Goal: Task Accomplishment & Management: Manage account settings

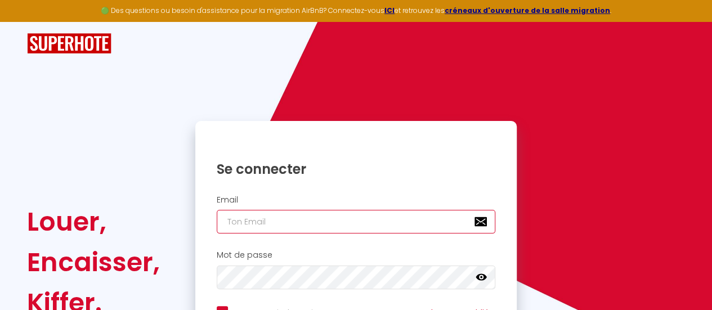
click at [292, 218] on input "email" at bounding box center [356, 222] width 279 height 24
type input "o"
checkbox input "true"
type input "on"
checkbox input "true"
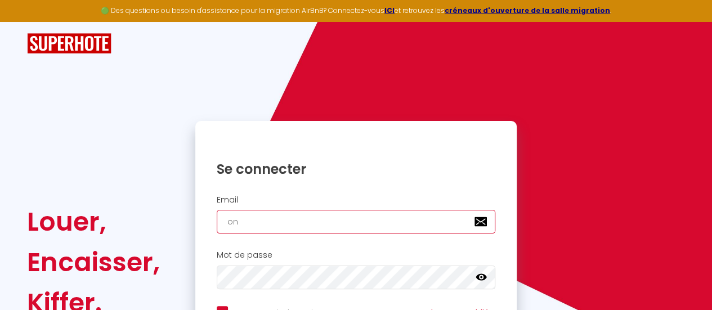
type input "one"
checkbox input "true"
type input "onec"
checkbox input "true"
type input "oneca"
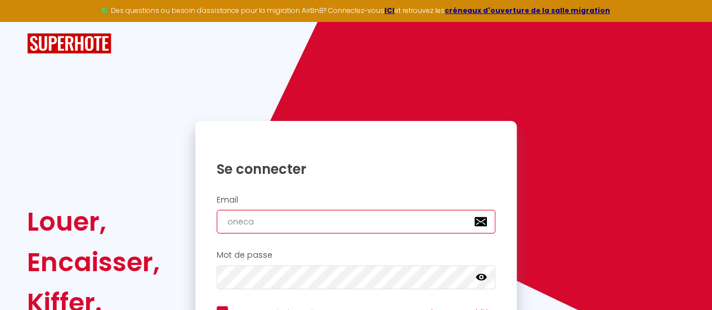
checkbox input "true"
type input "onecal"
checkbox input "true"
type input "onecall"
checkbox input "true"
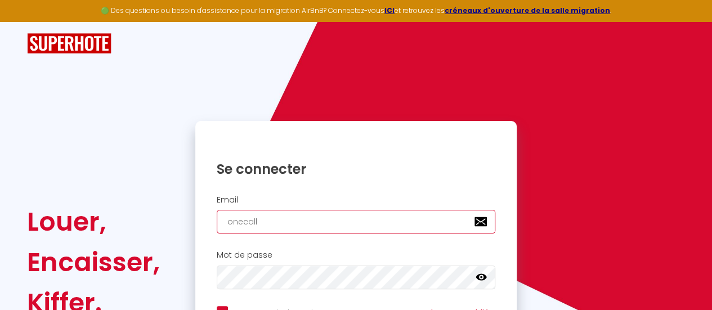
type input "onecallc"
checkbox input "true"
type input "onecallco"
checkbox input "true"
type input "onecallcon"
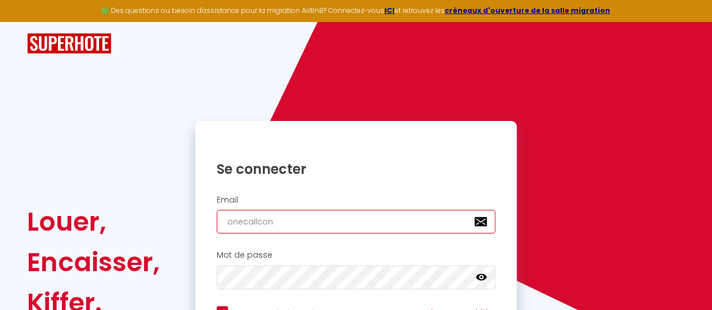
checkbox input "true"
type input "onecallconc"
checkbox input "true"
type input "onecallconci"
checkbox input "true"
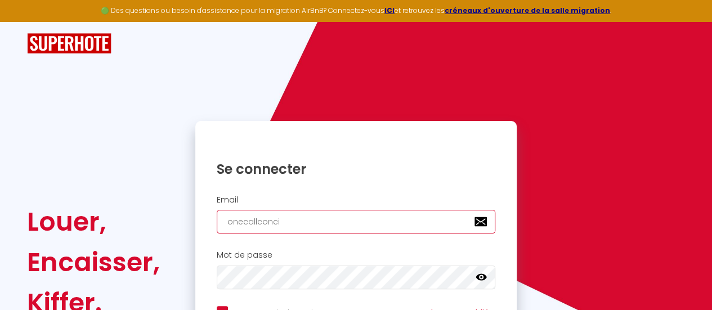
type input "onecallconcie"
checkbox input "true"
type input "onecallconcier"
checkbox input "true"
type input "onecallconcierg"
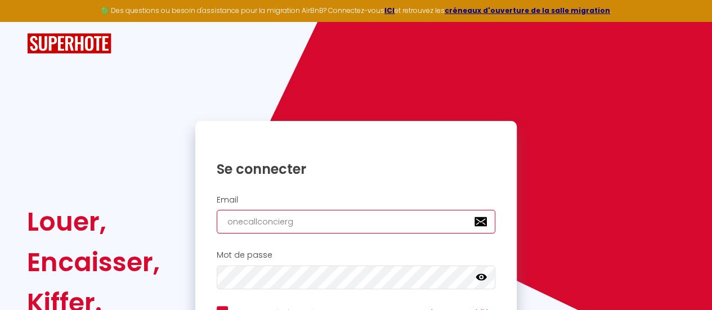
checkbox input "true"
type input "onecallconcierge"
checkbox input "true"
type input "onecallconcierger"
checkbox input "true"
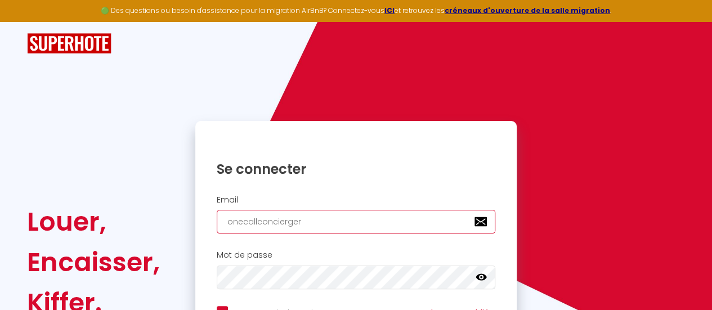
type input "onecallconciergeri"
checkbox input "true"
type input "onecallconciergerie"
checkbox input "true"
type input "onecallconciergerie5"
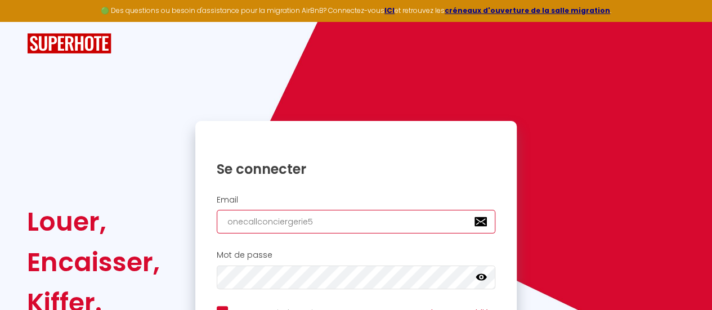
checkbox input "true"
type input "onecallconciergerie51"
checkbox input "true"
type input "onecallconciergerie51@"
checkbox input "true"
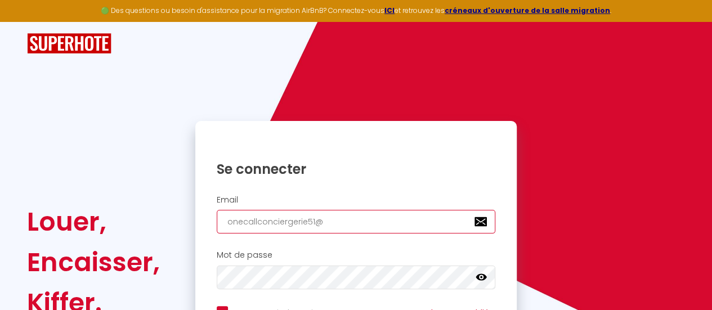
type input "onecallconciergerie51@o"
checkbox input "true"
type input "onecallconciergerie51@ou"
checkbox input "true"
type input "onecallconciergerie51@out"
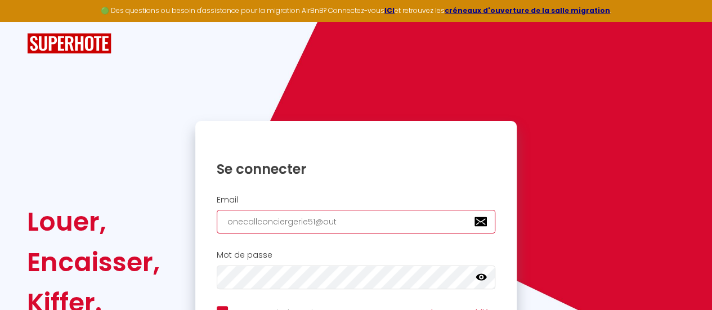
checkbox input "true"
type input "onecallconciergerie51@outl"
checkbox input "true"
type input "onecallconciergerie51@outlo"
checkbox input "true"
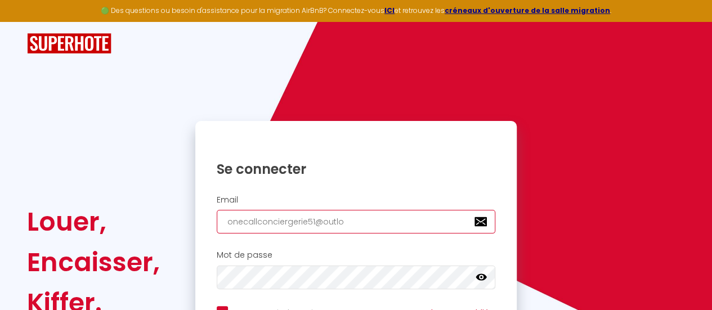
type input "onecallconciergerie51@outloo"
checkbox input "true"
type input "[EMAIL_ADDRESS]"
checkbox input "true"
type input "[EMAIL_ADDRESS]."
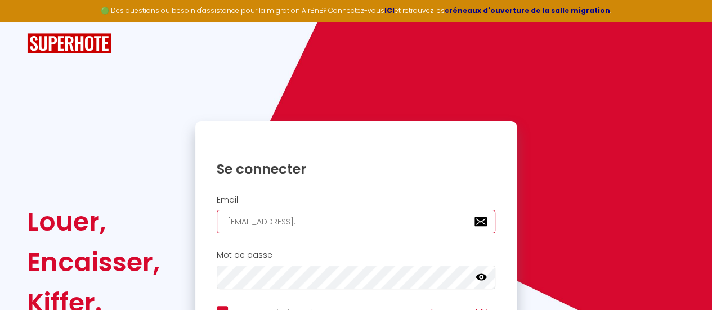
checkbox input "true"
type input "onecallconciergerie51@outlook.c"
checkbox input "true"
type input "[EMAIL_ADDRESS][DOMAIN_NAME]"
checkbox input "true"
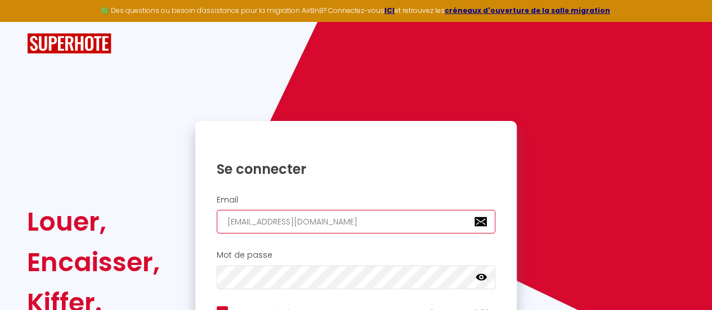
type input "[EMAIL_ADDRESS][DOMAIN_NAME]"
checkbox input "true"
type input "[EMAIL_ADDRESS][DOMAIN_NAME]"
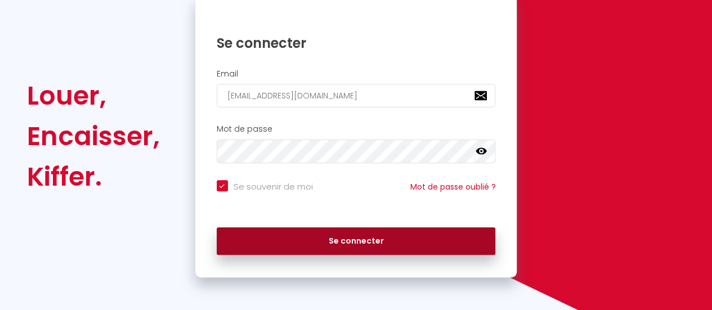
click at [469, 237] on button "Se connecter" at bounding box center [356, 241] width 279 height 28
checkbox input "true"
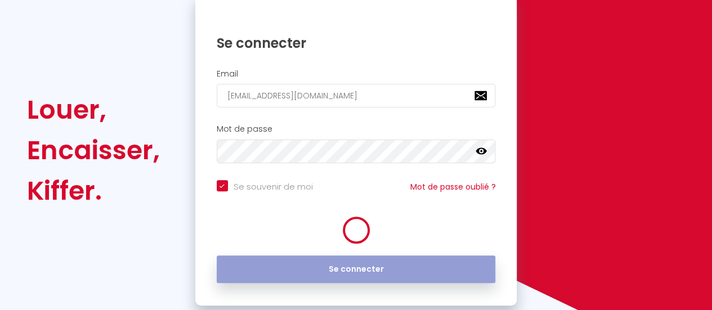
scroll to position [140, 0]
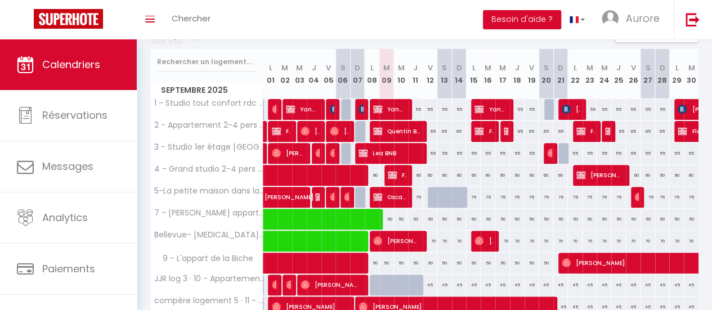
scroll to position [136, 0]
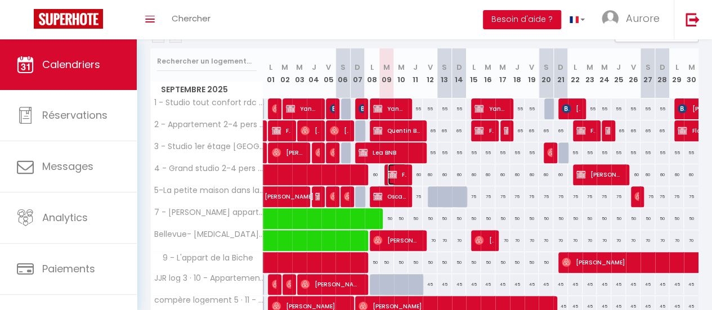
click at [389, 174] on img at bounding box center [392, 174] width 9 height 9
select select "OK"
select select "KO"
select select "0"
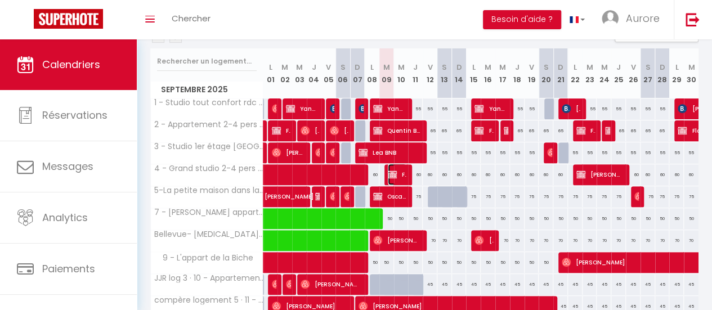
select select "1"
select select
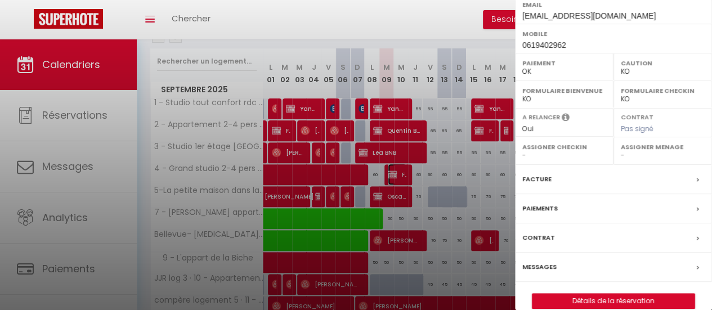
scroll to position [223, 0]
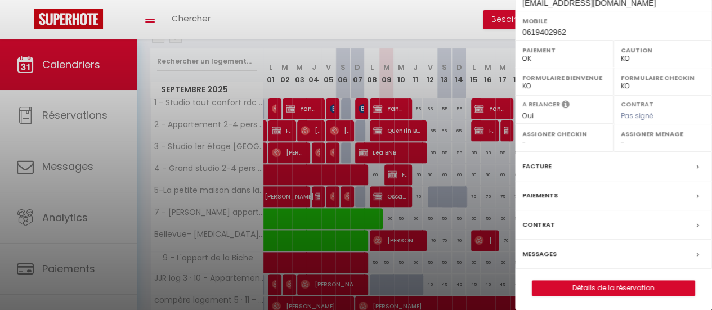
click at [678, 136] on label "Assigner Menage" at bounding box center [662, 133] width 84 height 11
click at [659, 139] on select "- [PERSON_NAME] [PERSON_NAME]" at bounding box center [662, 142] width 84 height 10
select select "47531"
click at [620, 137] on select "- [PERSON_NAME] [PERSON_NAME]" at bounding box center [662, 142] width 84 height 10
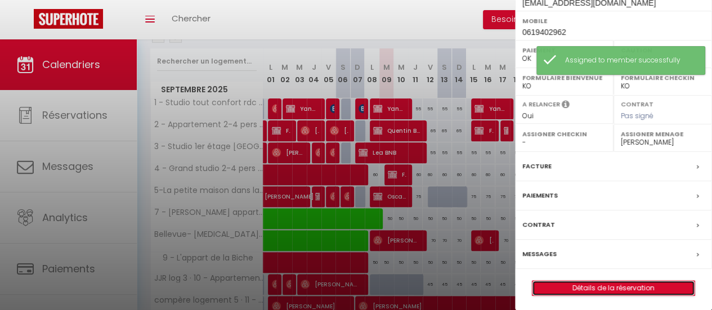
click at [596, 285] on link "Détails de la réservation" at bounding box center [613, 288] width 162 height 15
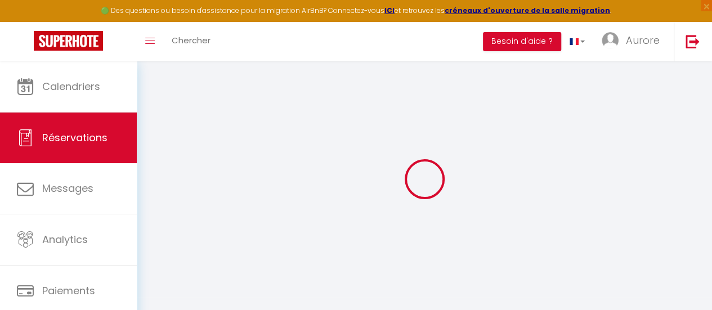
type input "[PERSON_NAME]"
type input "BNB"
type input "[EMAIL_ADDRESS][DOMAIN_NAME]"
type input "0619402962"
select select "FR"
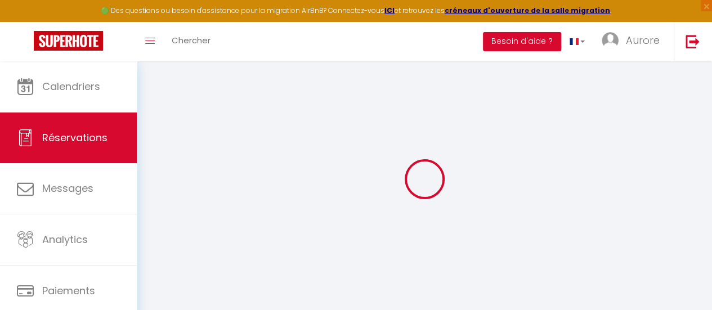
select select "70307"
select select "1"
type input "[DATE]"
select select
type input "Jeu 11 Septembre 2025"
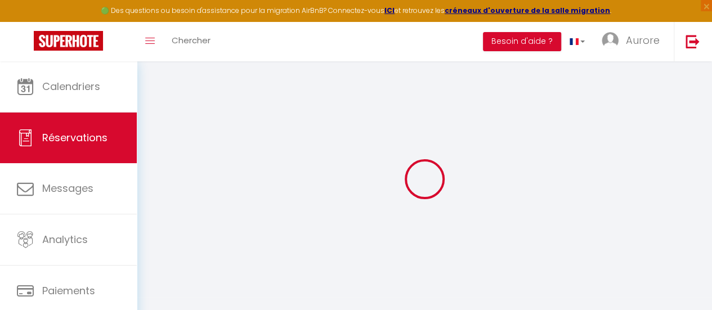
select select
type input "1"
select select "12"
select select
type input "100"
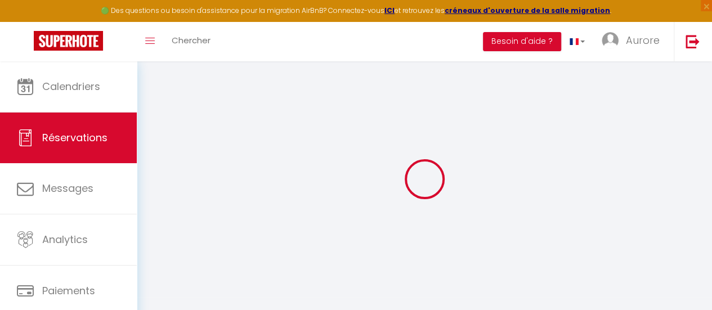
checkbox input "false"
type input "21"
type input "0"
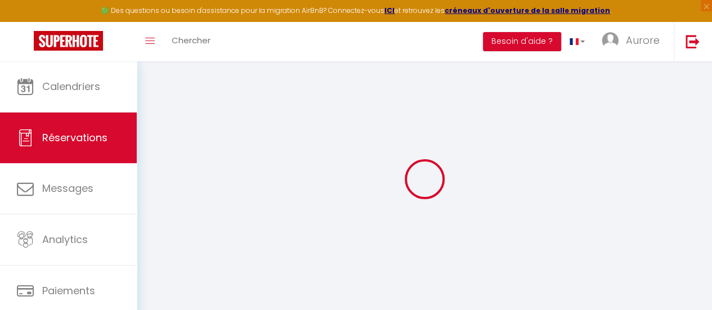
select select
select select "14"
checkbox input "false"
select select
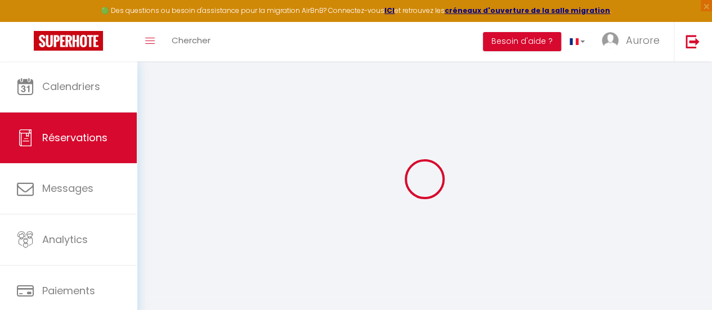
select select
checkbox input "false"
select select
checkbox input "false"
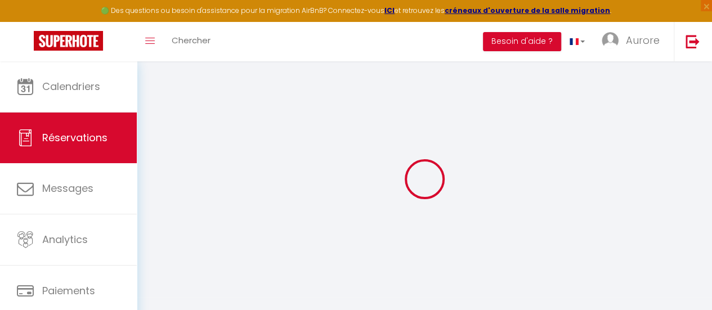
select select
checkbox input "false"
type input "31"
select select
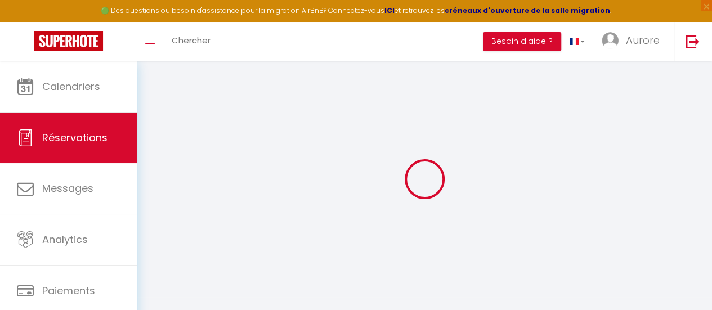
select select
checkbox input "false"
select select
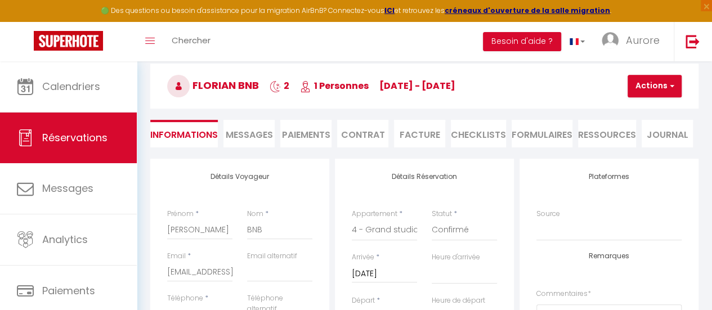
scroll to position [48, 0]
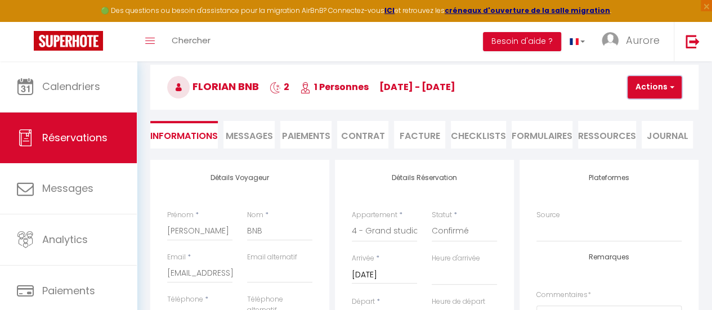
click at [668, 92] on span "button" at bounding box center [670, 87] width 7 height 10
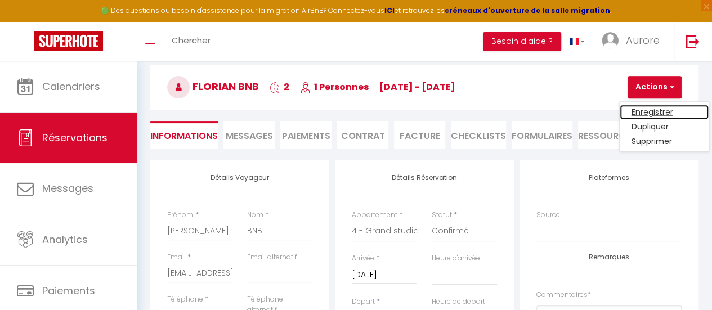
click at [644, 109] on link "Enregistrer" at bounding box center [663, 112] width 89 height 15
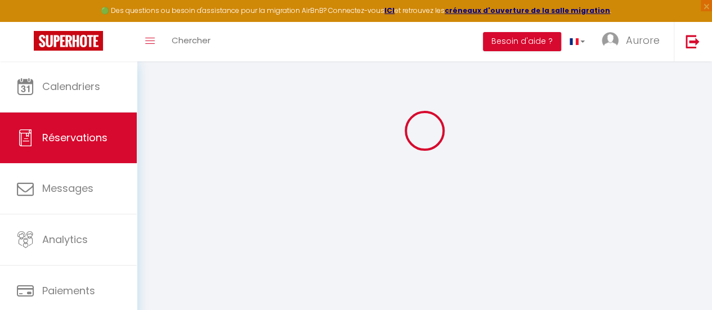
select select "not_cancelled"
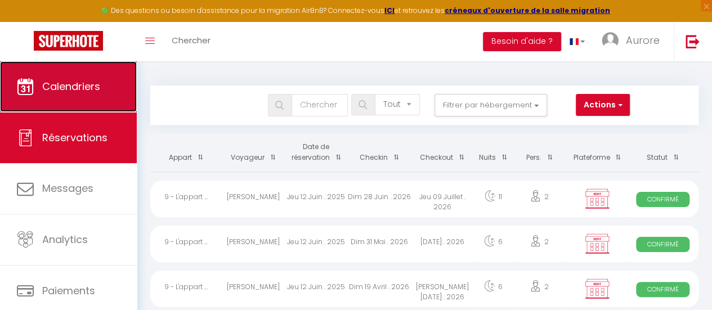
click at [71, 92] on span "Calendriers" at bounding box center [71, 86] width 58 height 14
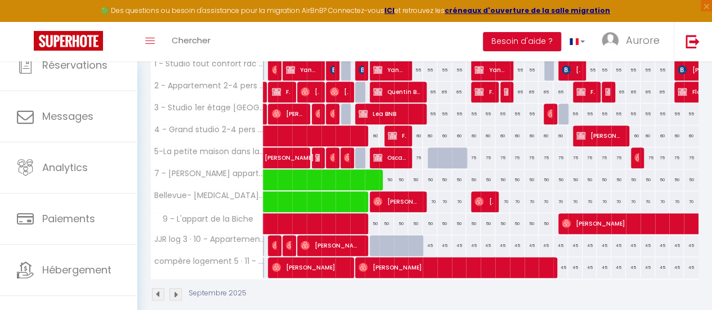
scroll to position [71, 0]
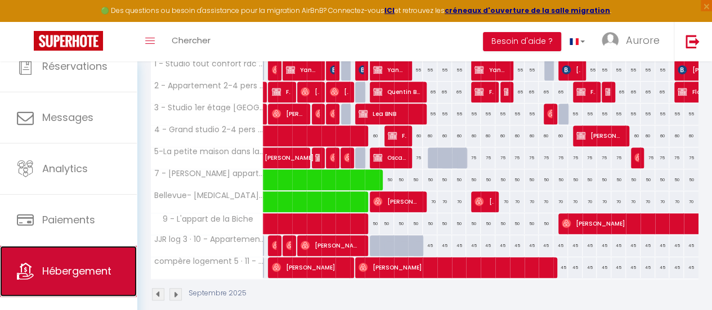
click at [97, 277] on link "Hébergement" at bounding box center [68, 271] width 137 height 51
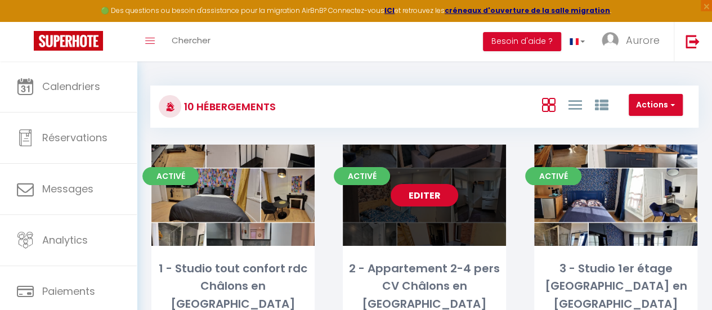
click at [422, 226] on div "Editer" at bounding box center [424, 195] width 163 height 101
select select "3"
select select "2"
select select "1"
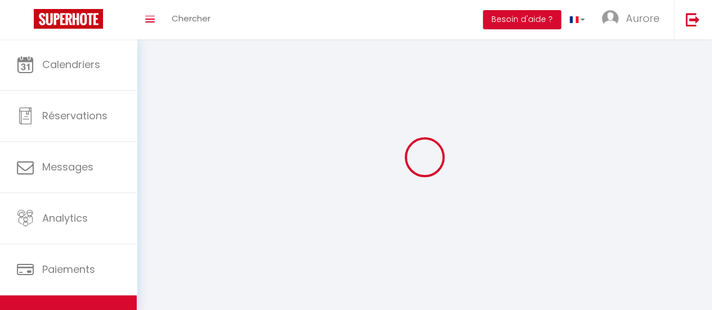
select select
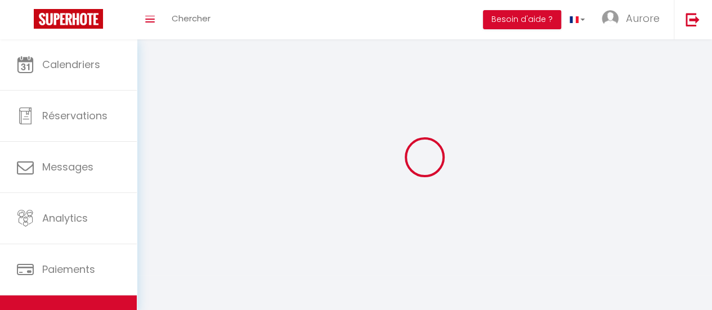
select select
checkbox input "false"
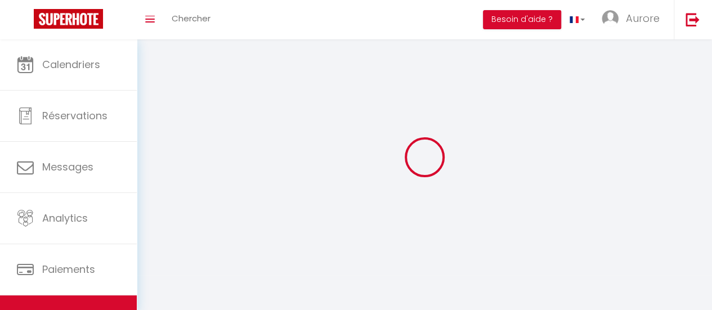
select select
select select "1"
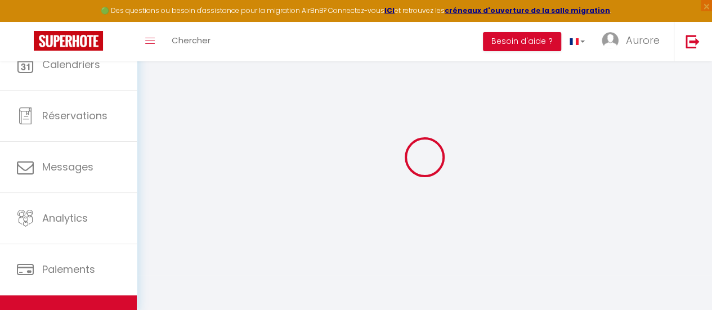
select select
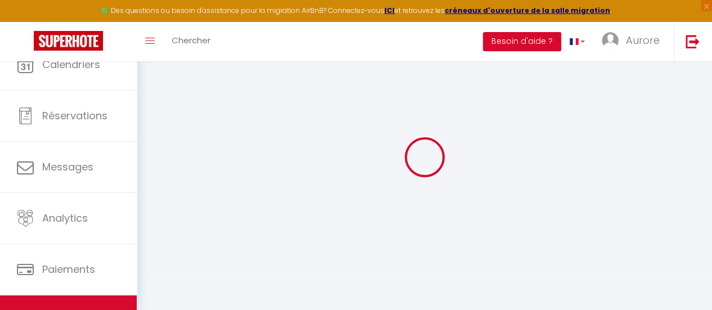
select select
checkbox input "false"
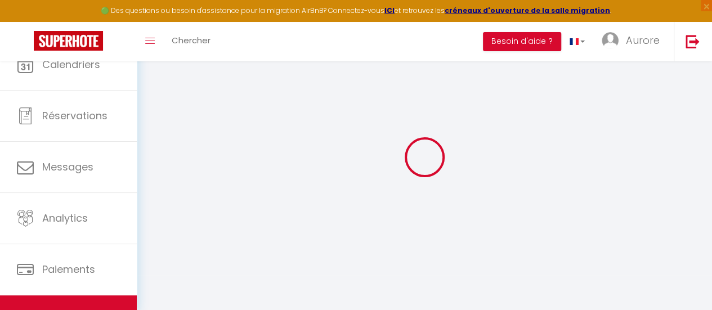
select select "28"
select select
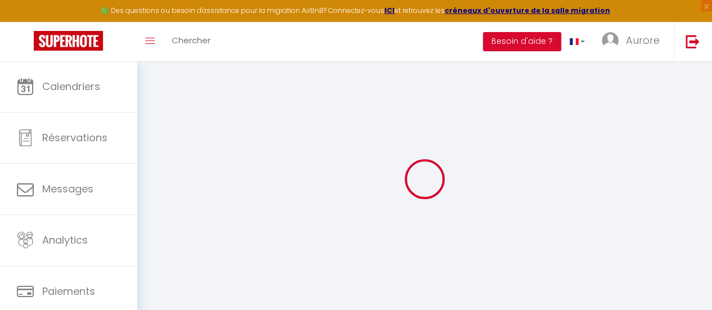
select select
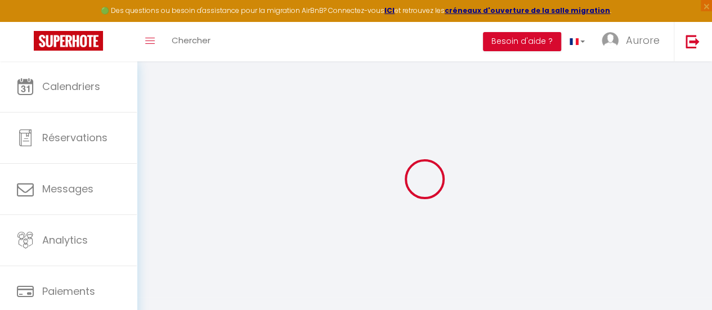
select select
checkbox input "false"
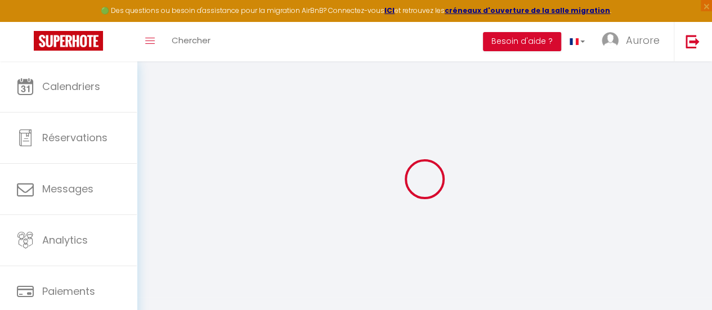
select select
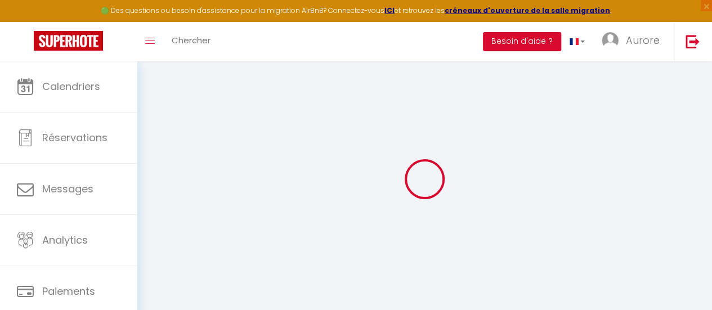
select select
checkbox input "false"
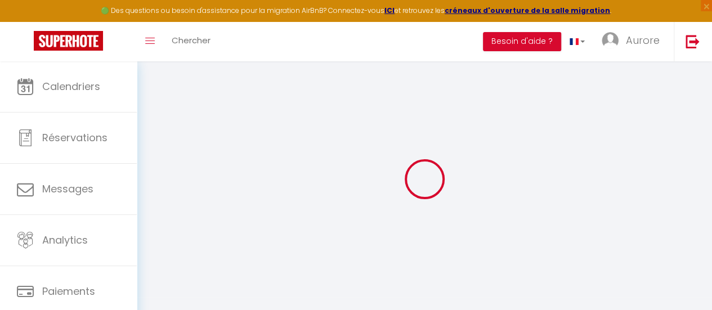
checkbox input "false"
select select
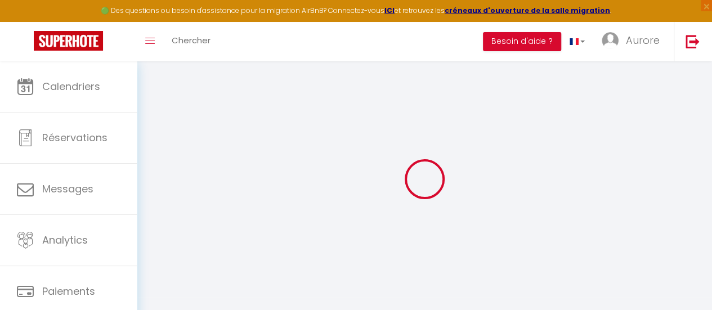
select select
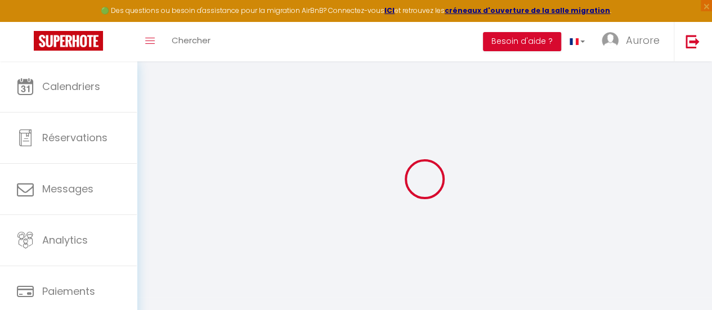
checkbox input "false"
select select
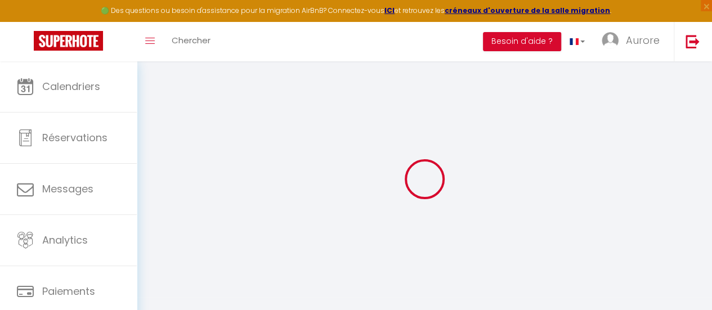
select select
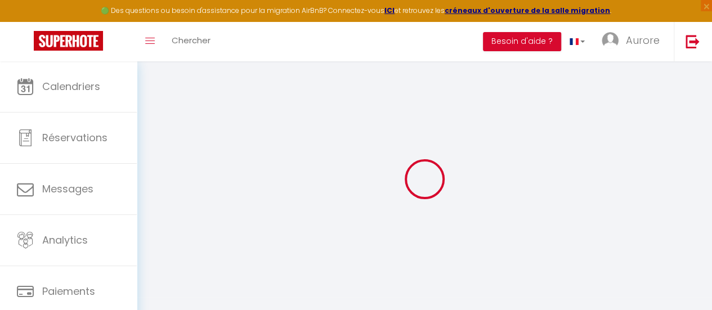
select select
checkbox input "false"
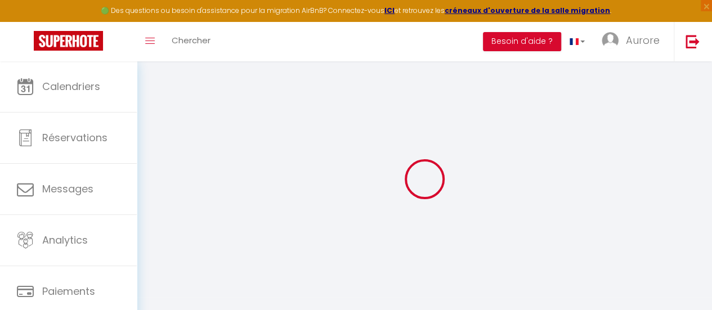
checkbox input "false"
select select
type input "2 - Appartement 2-4 pers CV Châlons en [GEOGRAPHIC_DATA]"
type input "Aurore"
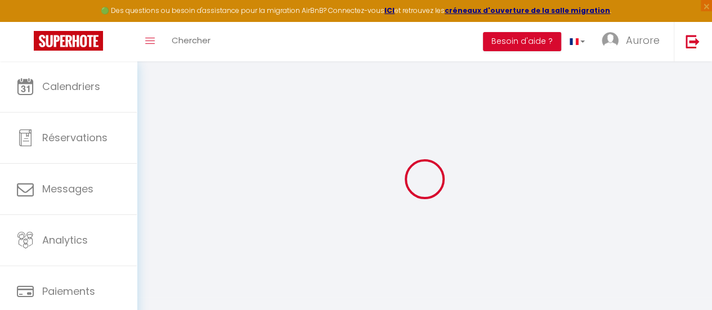
type input "60"
type input "10"
type input "20"
select select
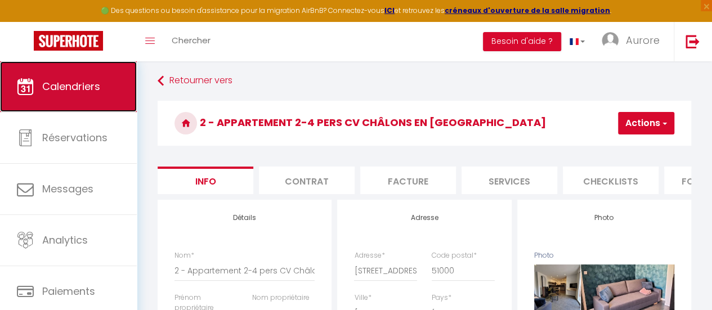
click at [69, 111] on link "Calendriers" at bounding box center [68, 86] width 137 height 51
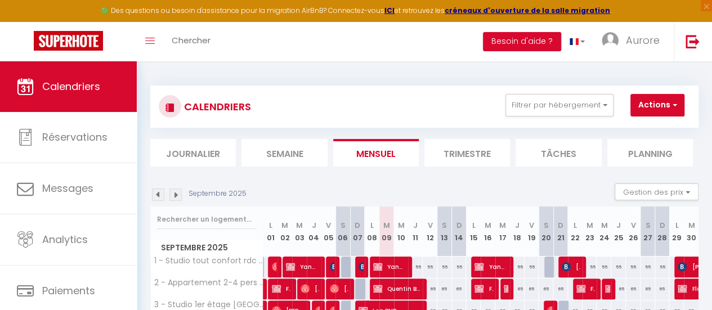
click at [664, 151] on li "Planning" at bounding box center [650, 153] width 86 height 28
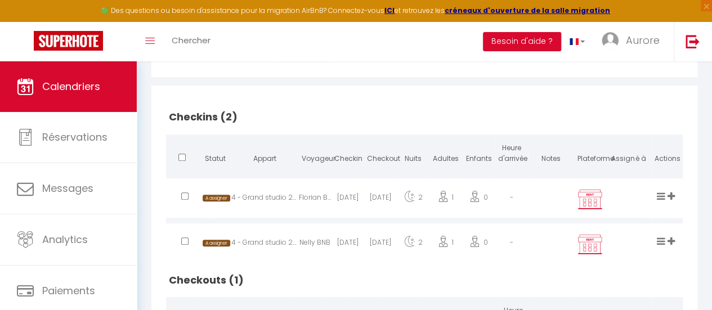
scroll to position [224, 0]
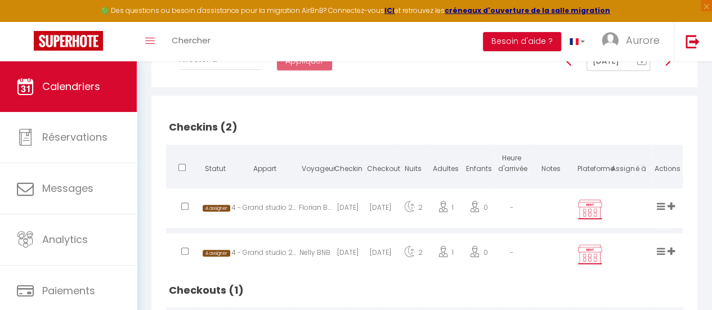
click at [326, 260] on div "Nelly BNB" at bounding box center [315, 254] width 33 height 37
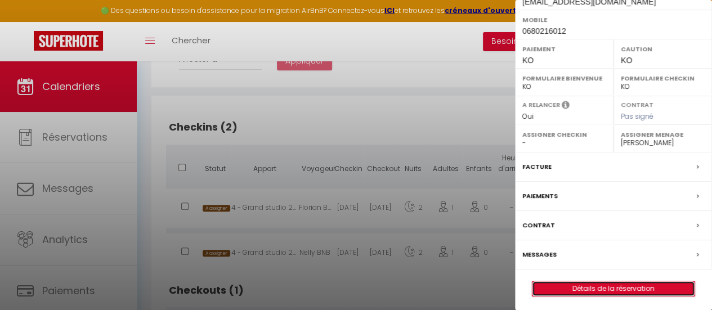
click at [656, 281] on link "Détails de la réservation" at bounding box center [613, 288] width 162 height 15
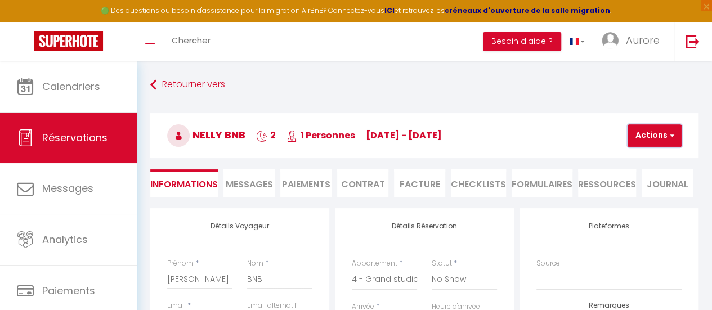
click at [672, 141] on button "Actions" at bounding box center [654, 135] width 54 height 23
click at [654, 191] on link "Supprimer" at bounding box center [663, 189] width 89 height 15
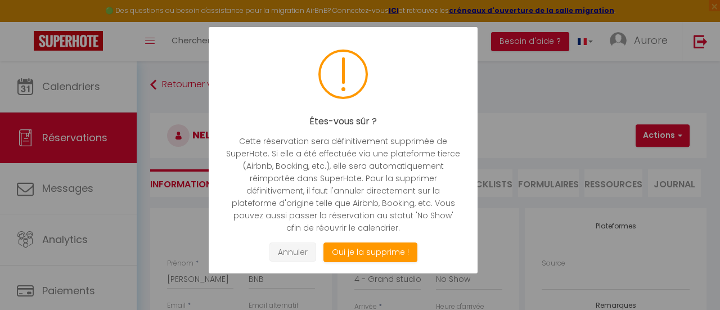
click at [275, 258] on button "Annuler" at bounding box center [292, 252] width 47 height 20
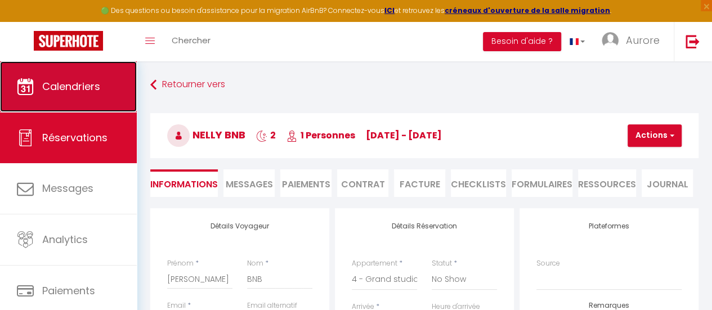
click at [70, 80] on span "Calendriers" at bounding box center [71, 86] width 58 height 14
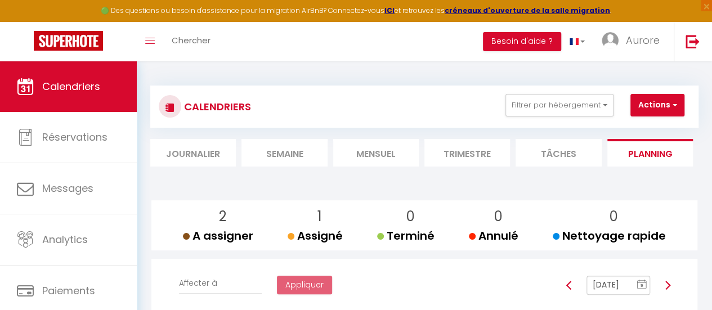
click at [196, 151] on li "Journalier" at bounding box center [193, 153] width 86 height 28
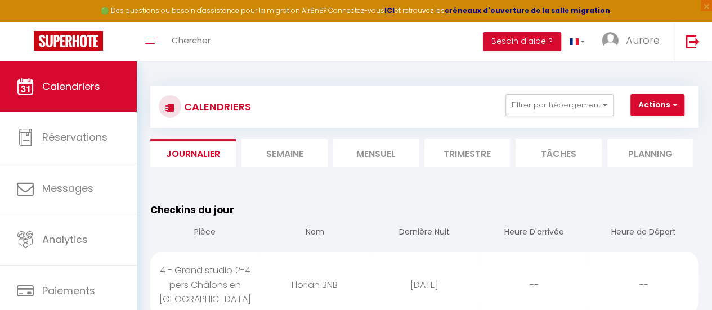
click at [298, 146] on li "Semaine" at bounding box center [284, 153] width 86 height 28
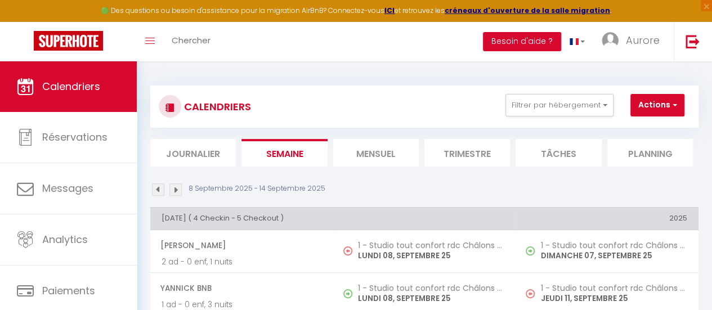
click at [356, 159] on li "Mensuel" at bounding box center [376, 153] width 86 height 28
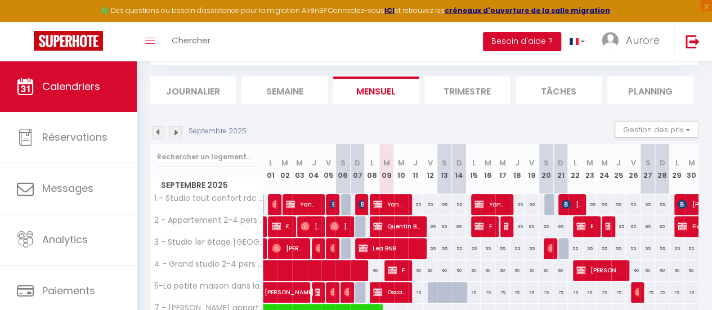
scroll to position [60, 0]
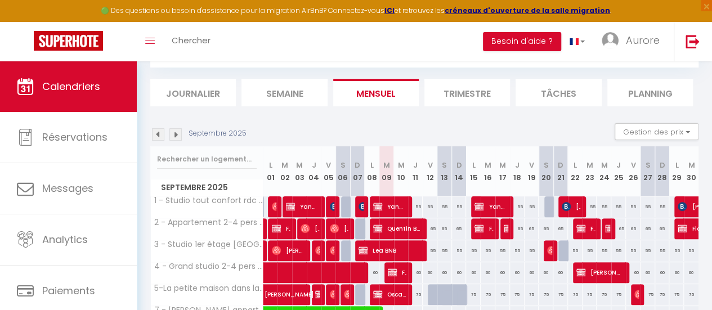
click at [175, 134] on img at bounding box center [175, 134] width 12 height 12
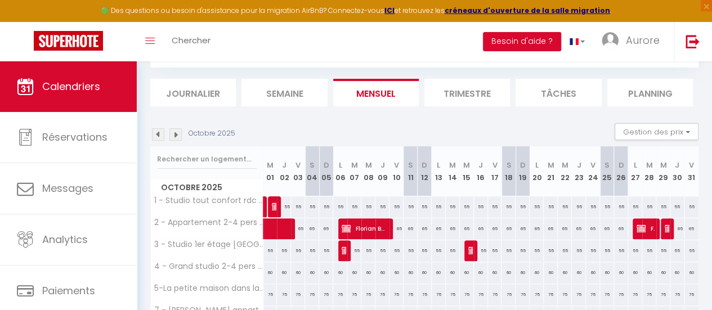
click at [175, 134] on img at bounding box center [175, 134] width 12 height 12
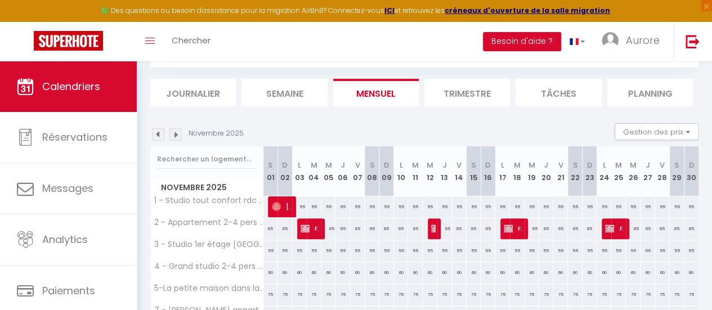
click at [175, 134] on img at bounding box center [175, 134] width 12 height 12
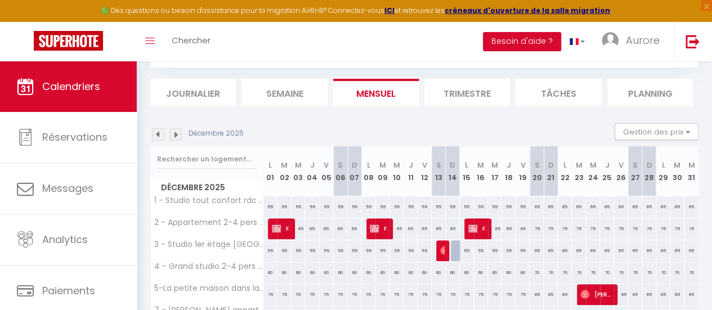
click at [175, 134] on img at bounding box center [175, 134] width 12 height 12
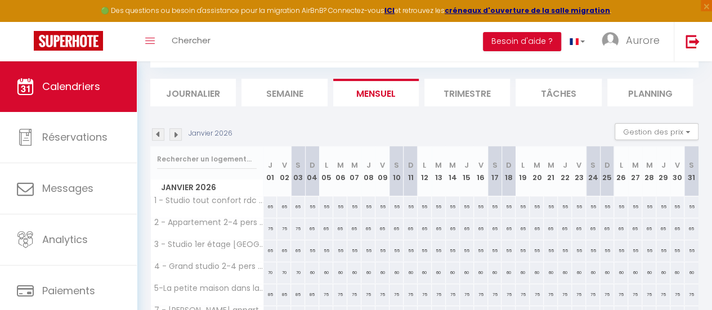
click at [175, 134] on img at bounding box center [175, 134] width 12 height 12
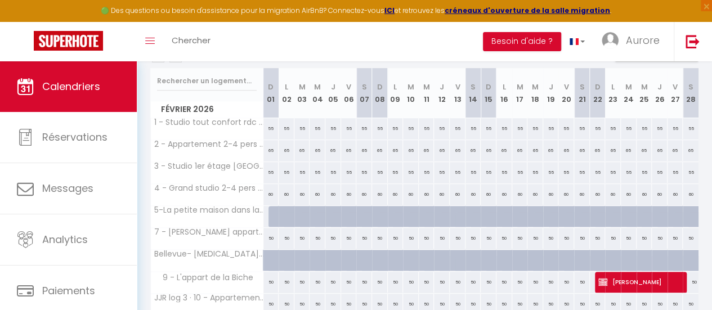
scroll to position [149, 0]
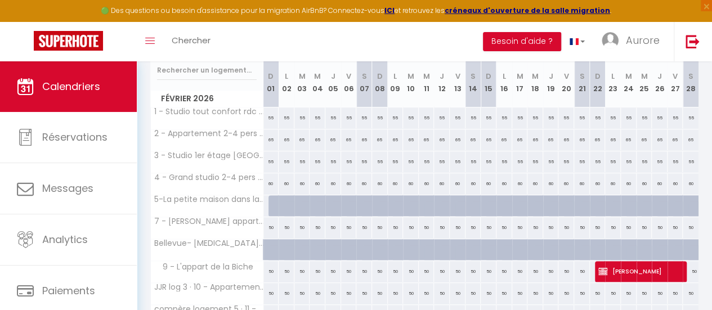
click at [278, 202] on div at bounding box center [286, 205] width 16 height 21
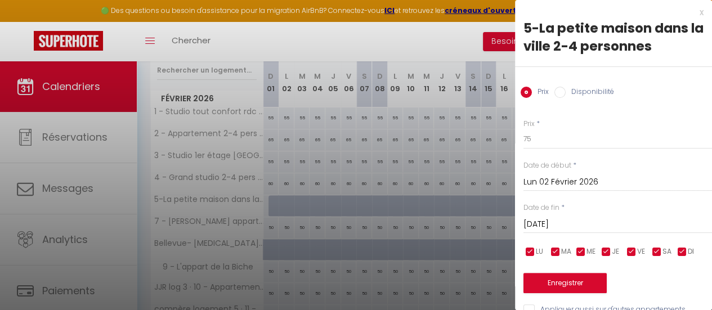
click at [284, 175] on div at bounding box center [356, 155] width 712 height 310
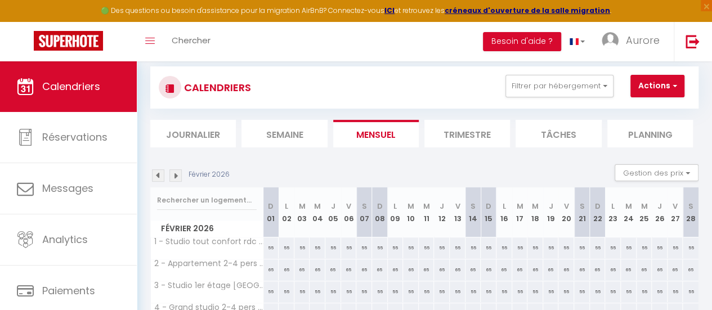
scroll to position [0, 0]
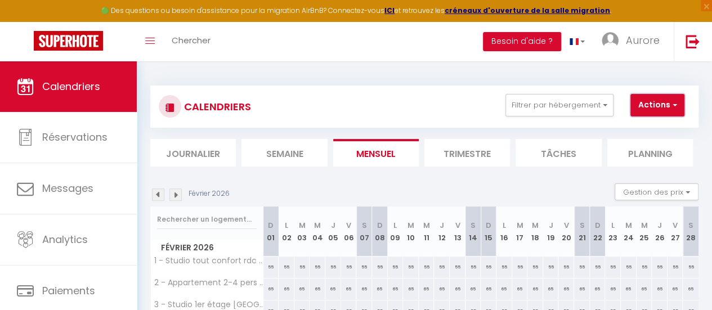
click at [673, 108] on span "button" at bounding box center [672, 104] width 7 height 11
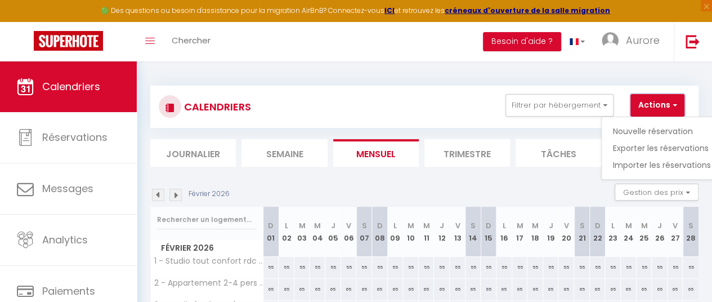
click at [673, 108] on span "button" at bounding box center [672, 104] width 7 height 11
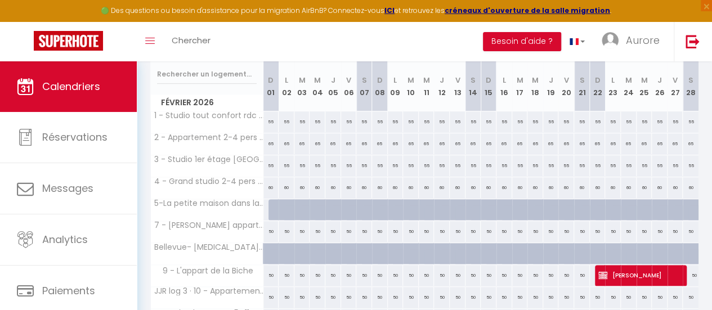
scroll to position [149, 0]
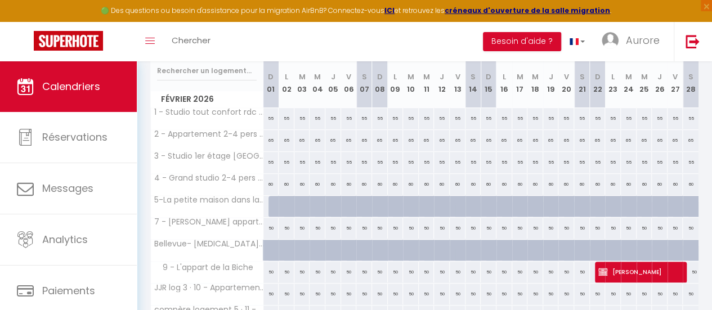
click at [275, 203] on div at bounding box center [276, 206] width 16 height 21
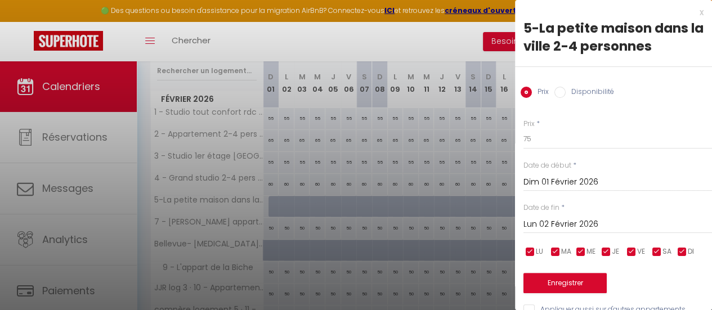
click at [691, 226] on input "Lun 02 Février 2026" at bounding box center [617, 224] width 188 height 15
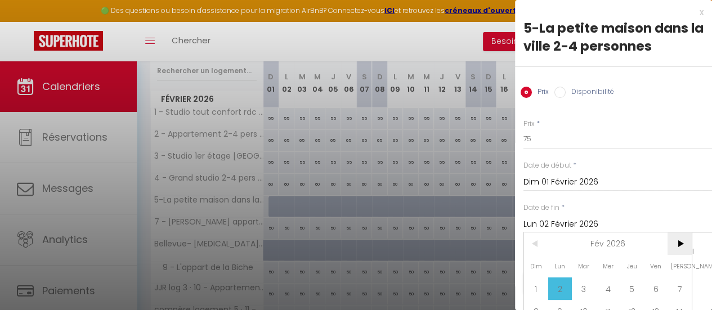
click at [676, 243] on span ">" at bounding box center [679, 243] width 24 height 23
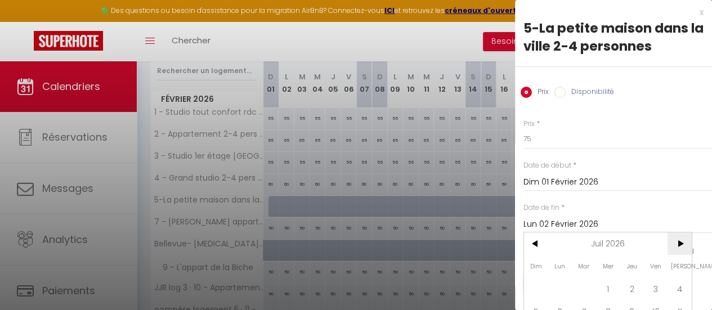
click at [676, 243] on span ">" at bounding box center [679, 243] width 24 height 23
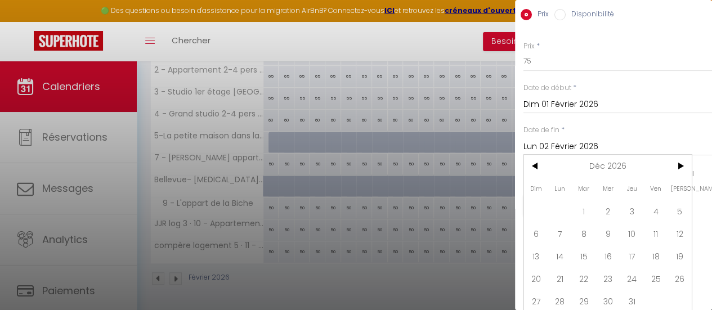
scroll to position [88, 0]
click at [629, 291] on span "31" at bounding box center [631, 298] width 24 height 23
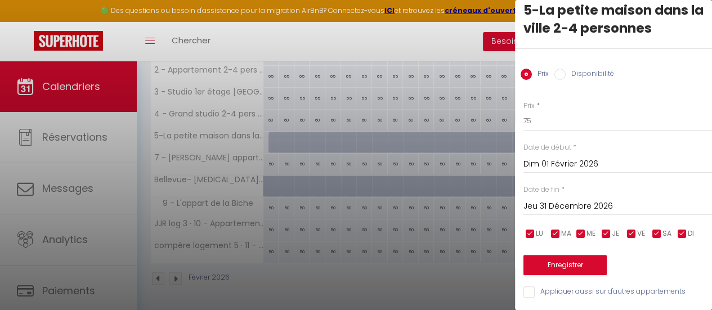
scroll to position [26, 0]
click at [588, 255] on button "Enregistrer" at bounding box center [564, 265] width 83 height 20
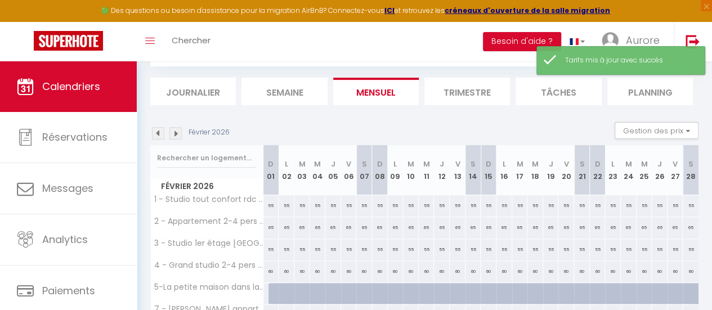
scroll to position [218, 0]
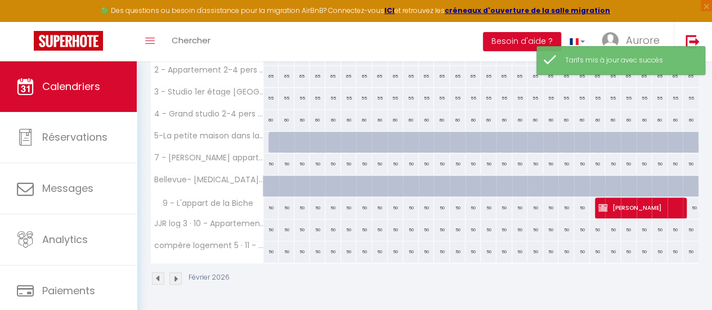
click at [274, 132] on div at bounding box center [276, 142] width 16 height 21
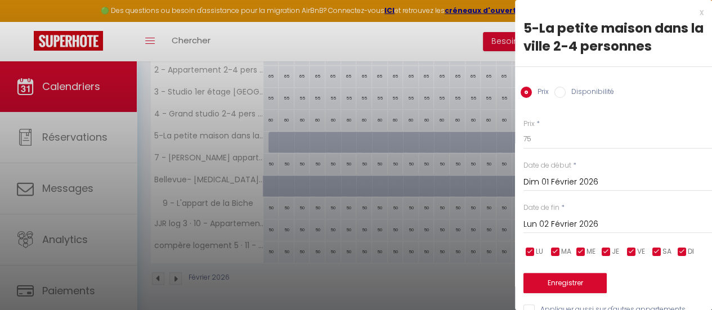
click at [592, 91] on label "Disponibilité" at bounding box center [589, 93] width 48 height 12
click at [565, 91] on input "Disponibilité" at bounding box center [559, 92] width 11 height 11
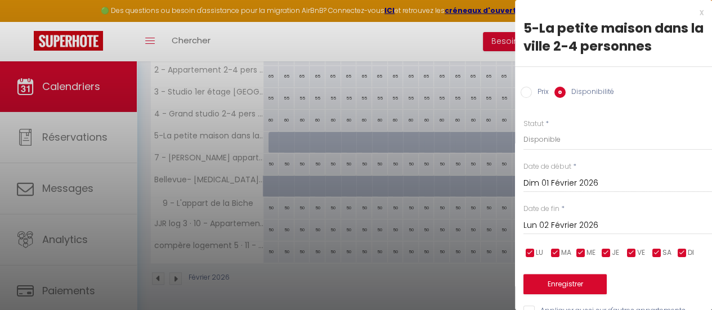
click at [604, 228] on input "Lun 02 Février 2026" at bounding box center [617, 225] width 188 height 15
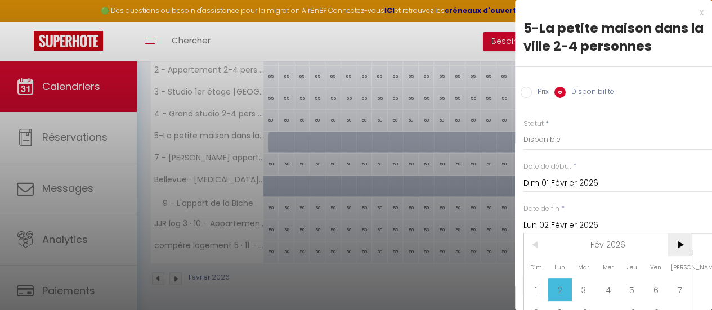
click at [678, 236] on span ">" at bounding box center [679, 244] width 24 height 23
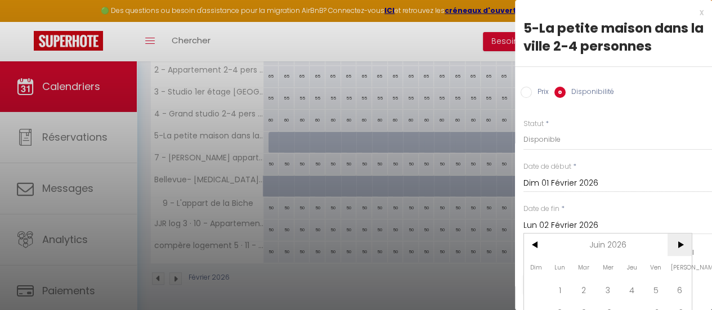
click at [678, 236] on span ">" at bounding box center [679, 244] width 24 height 23
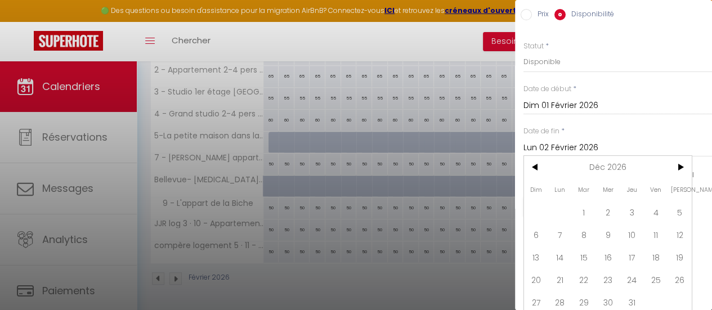
scroll to position [89, 0]
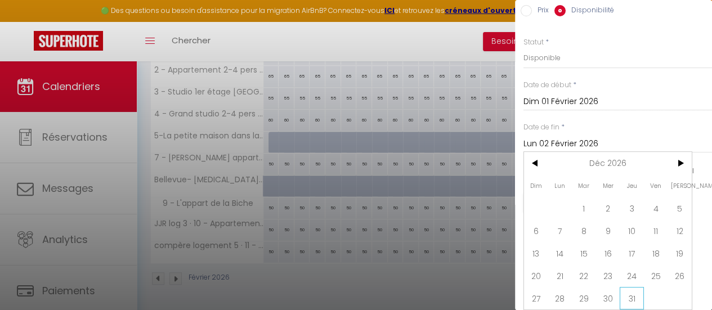
click at [637, 287] on span "31" at bounding box center [631, 298] width 24 height 23
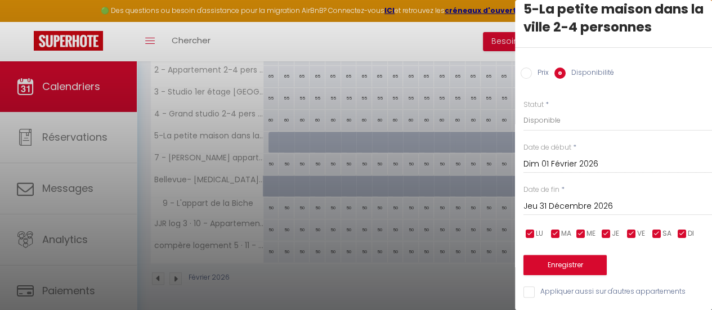
scroll to position [27, 0]
click at [576, 258] on button "Enregistrer" at bounding box center [564, 265] width 83 height 20
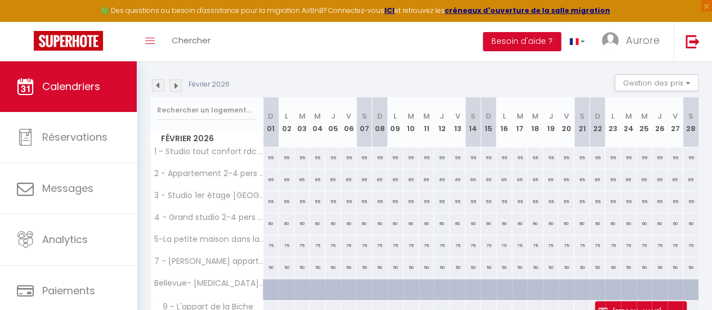
scroll to position [91, 0]
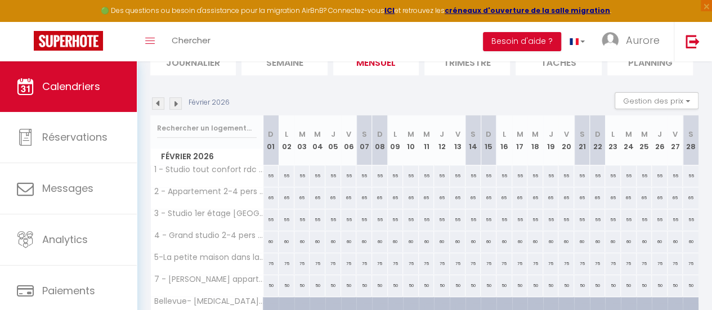
click at [178, 97] on img at bounding box center [175, 103] width 12 height 12
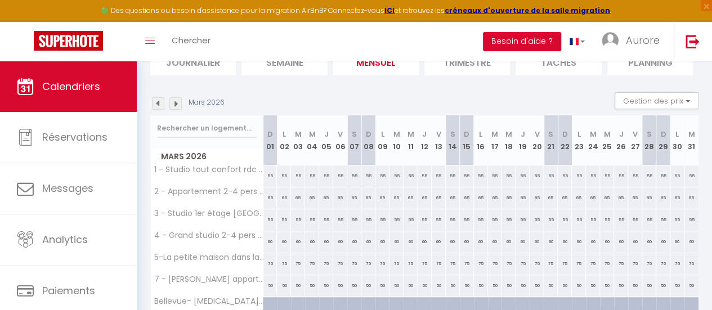
click at [178, 97] on img at bounding box center [175, 103] width 12 height 12
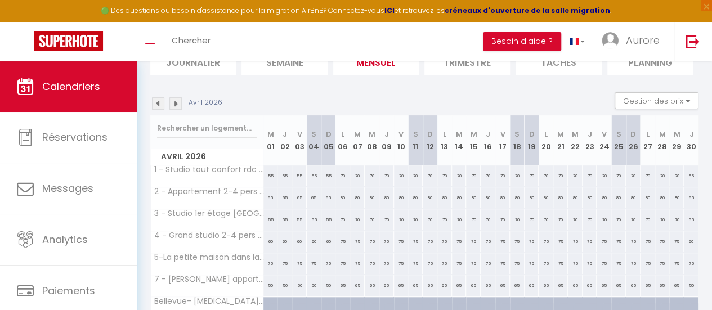
click at [178, 97] on img at bounding box center [175, 103] width 12 height 12
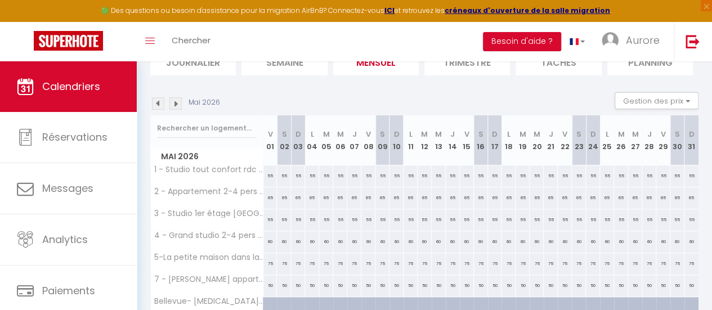
click at [178, 97] on img at bounding box center [175, 103] width 12 height 12
